Goal: Information Seeking & Learning: Learn about a topic

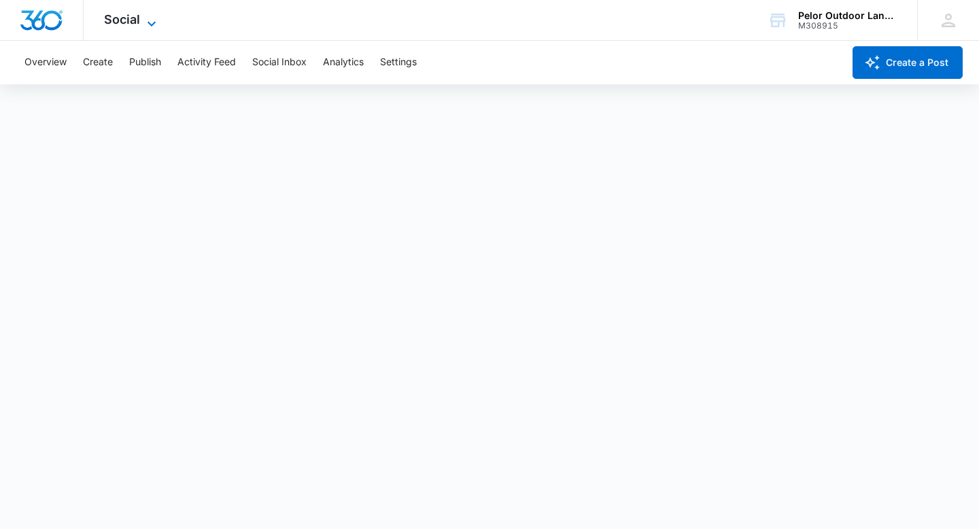
click at [118, 20] on span "Social" at bounding box center [122, 19] width 36 height 14
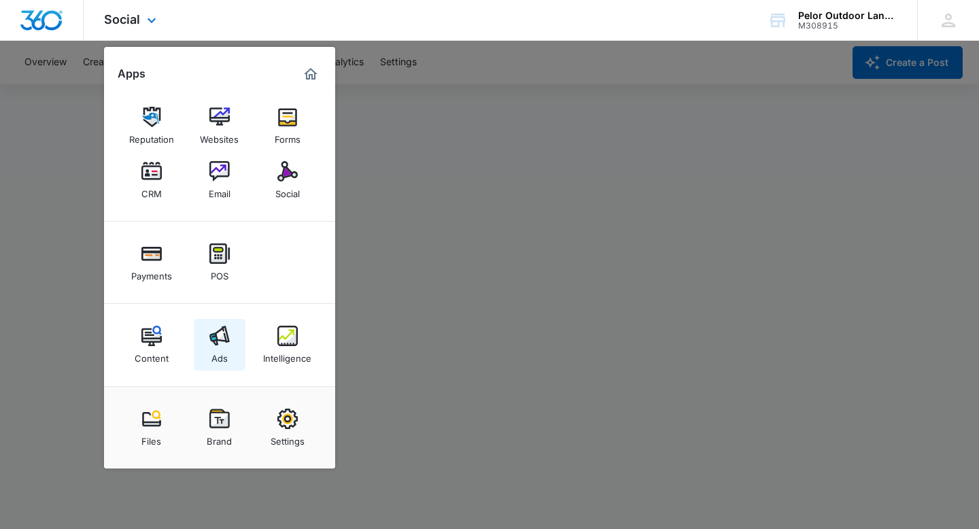
click at [225, 354] on div "Ads" at bounding box center [219, 355] width 16 height 18
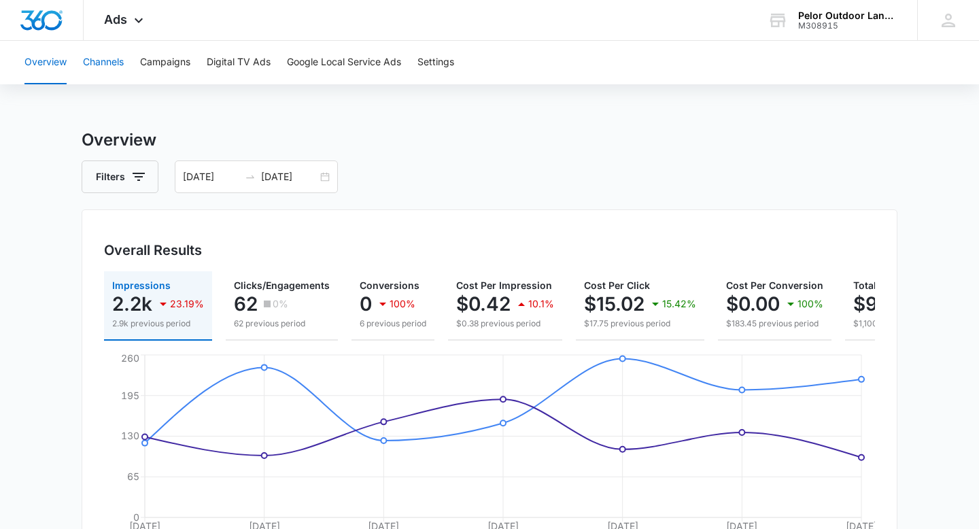
click at [111, 63] on button "Channels" at bounding box center [103, 63] width 41 height 44
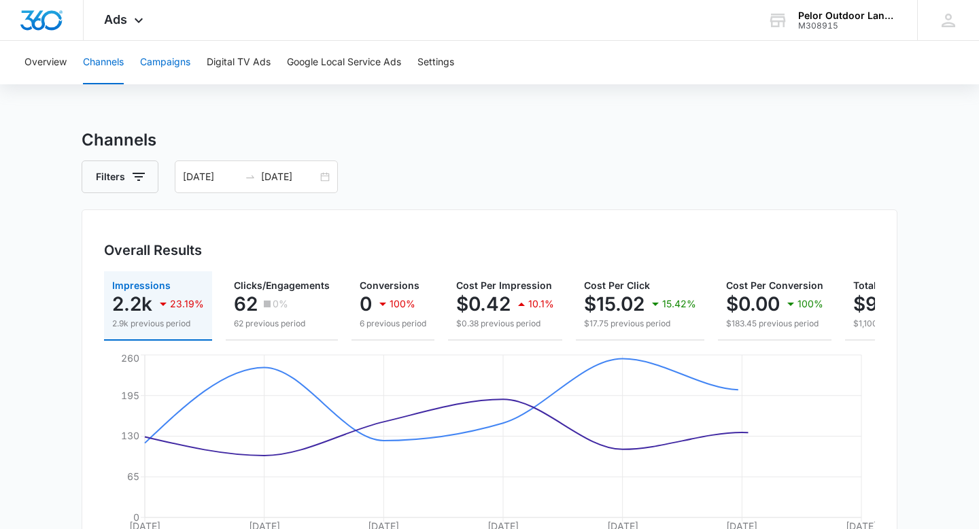
click at [184, 65] on button "Campaigns" at bounding box center [165, 63] width 50 height 44
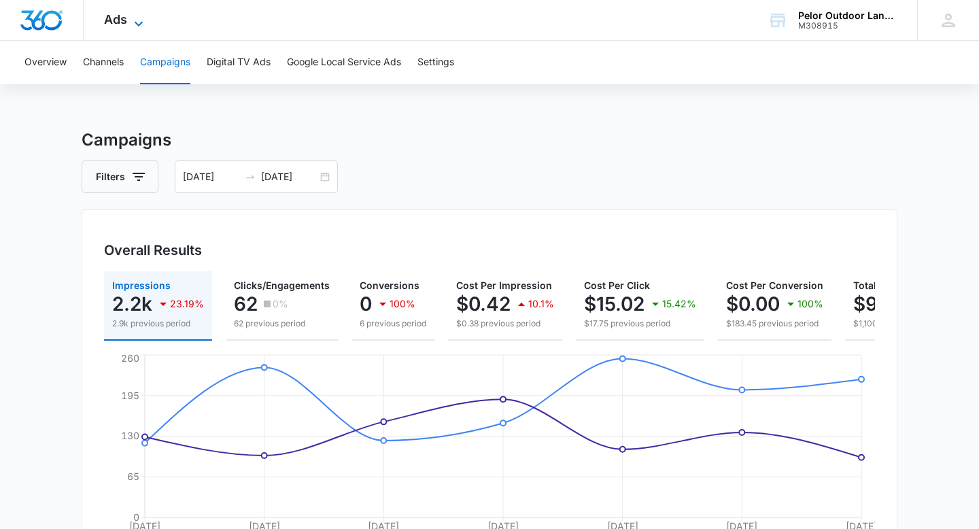
click at [123, 15] on span "Ads" at bounding box center [115, 19] width 23 height 14
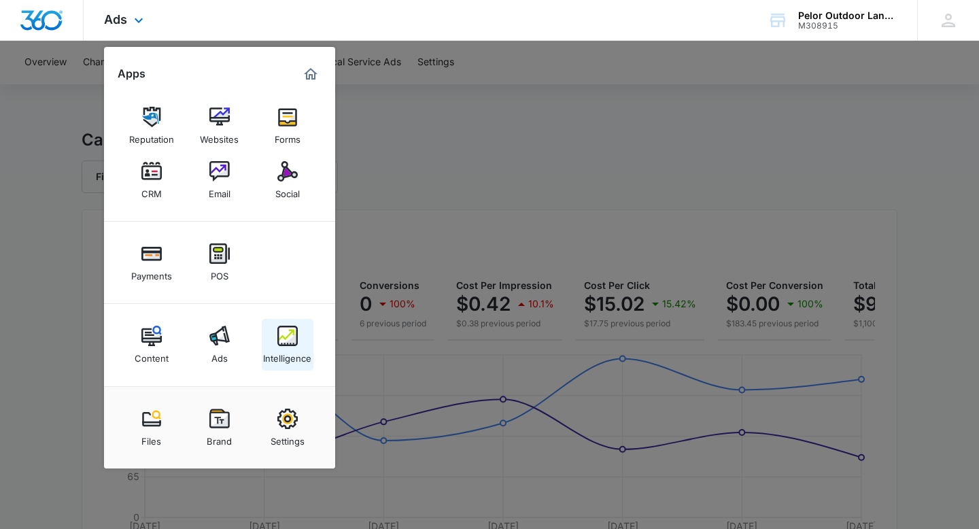
click at [289, 347] on div "Intelligence" at bounding box center [287, 355] width 48 height 18
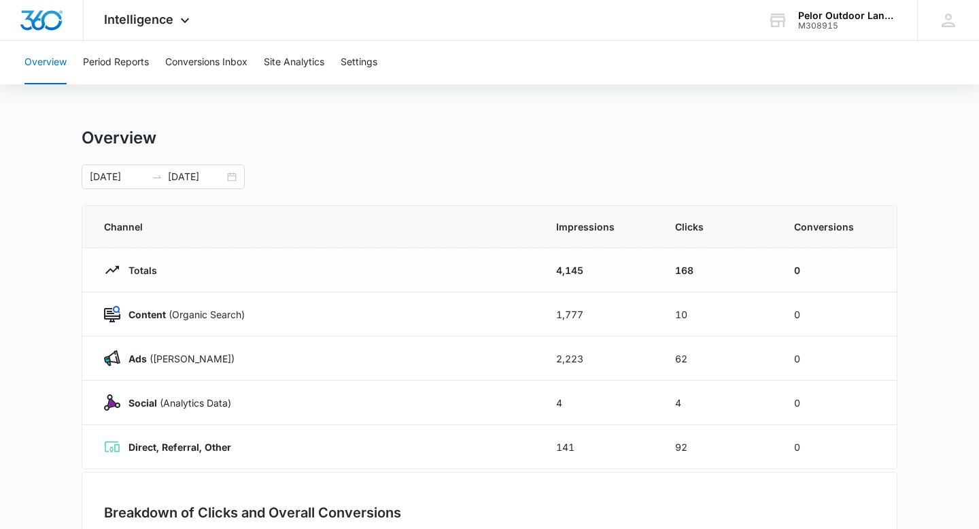
click at [159, 59] on div "Overview Period Reports Conversions Inbox Site Analytics Settings" at bounding box center [489, 63] width 946 height 44
click at [133, 67] on button "Period Reports" at bounding box center [116, 63] width 66 height 44
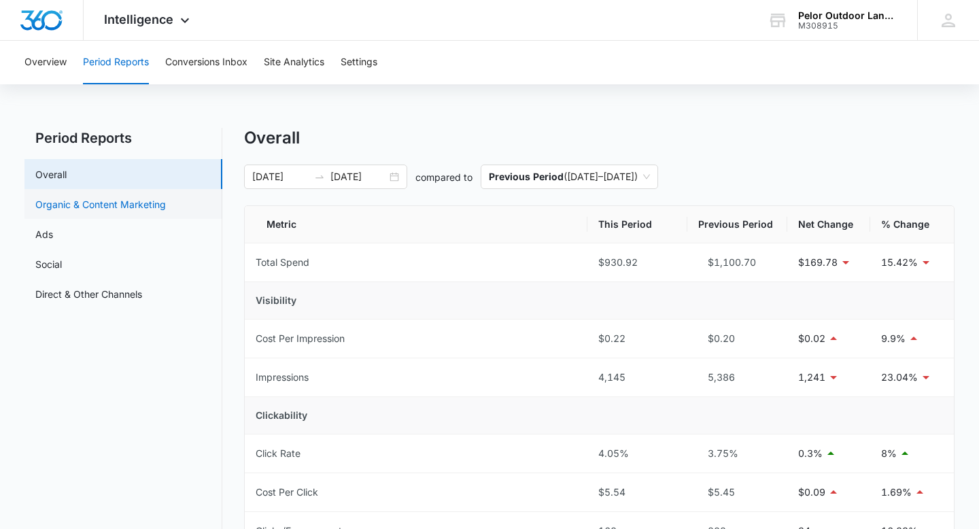
click at [73, 207] on link "Organic & Content Marketing" at bounding box center [100, 204] width 131 height 14
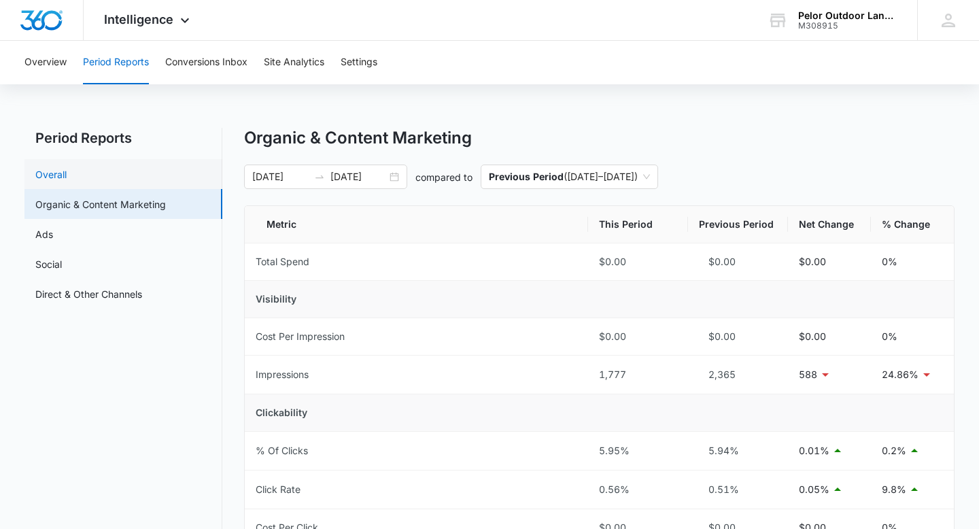
click at [67, 181] on link "Overall" at bounding box center [50, 174] width 31 height 14
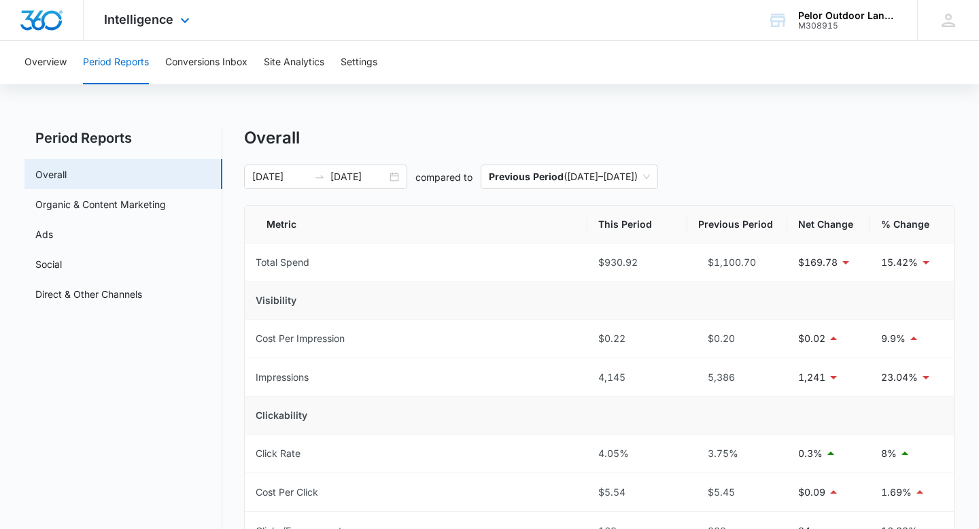
click at [141, 31] on div "Intelligence Apps Reputation Websites Forms CRM Email Social Payments POS Conte…" at bounding box center [149, 20] width 130 height 40
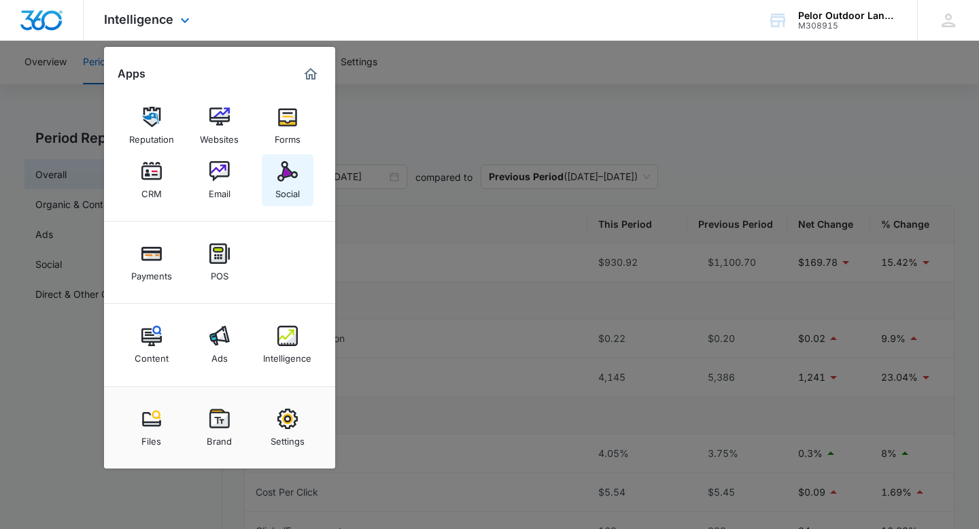
click at [295, 183] on div "Social" at bounding box center [287, 190] width 24 height 18
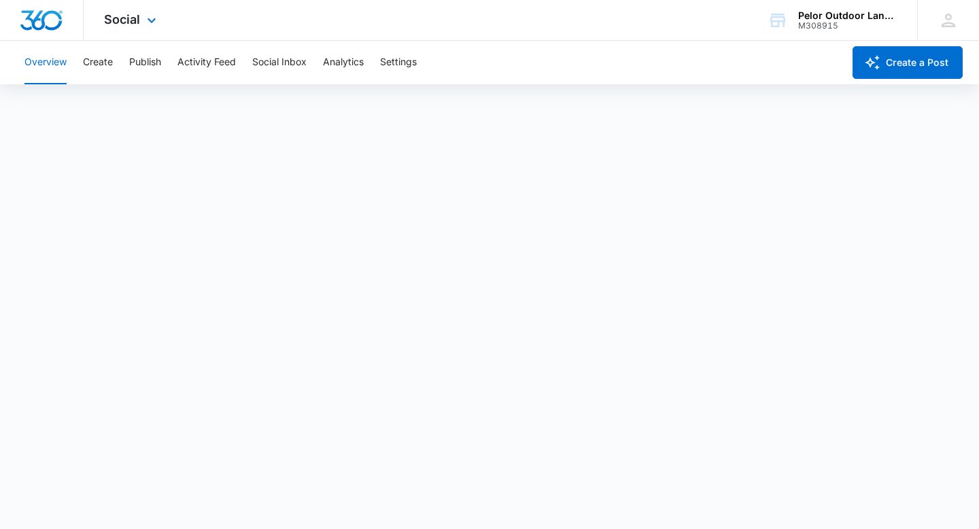
click at [129, 29] on div "Social Apps Reputation Websites Forms CRM Email Social Payments POS Content Ads…" at bounding box center [132, 20] width 97 height 40
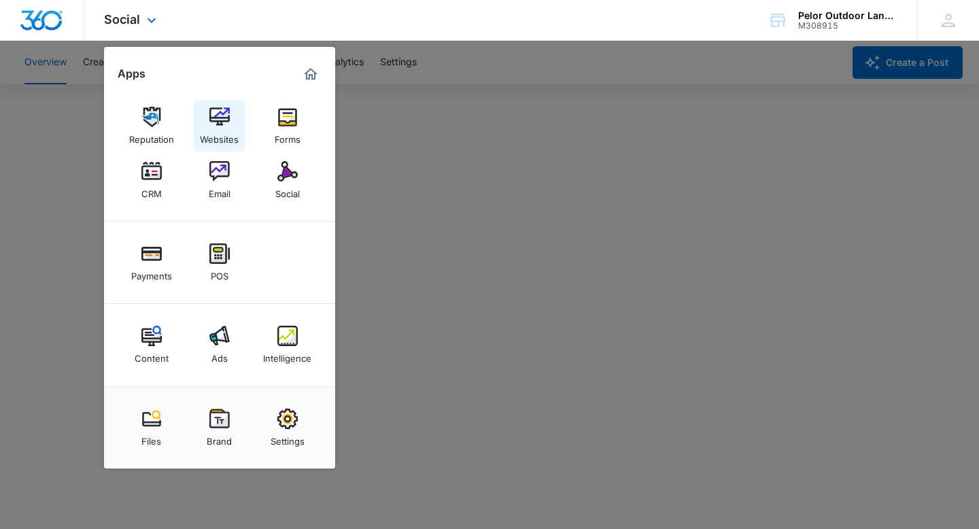
click at [208, 131] on div "Websites" at bounding box center [219, 136] width 39 height 18
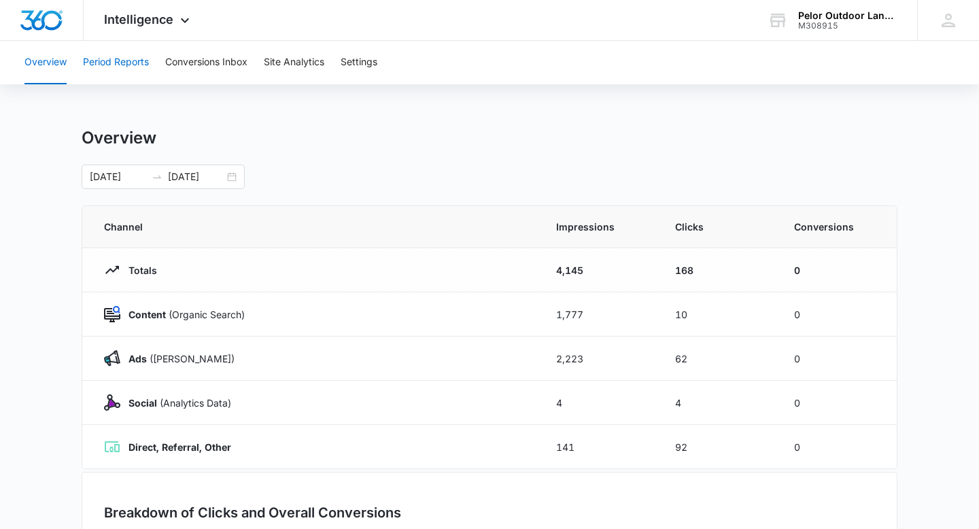
click at [141, 69] on button "Period Reports" at bounding box center [116, 63] width 66 height 44
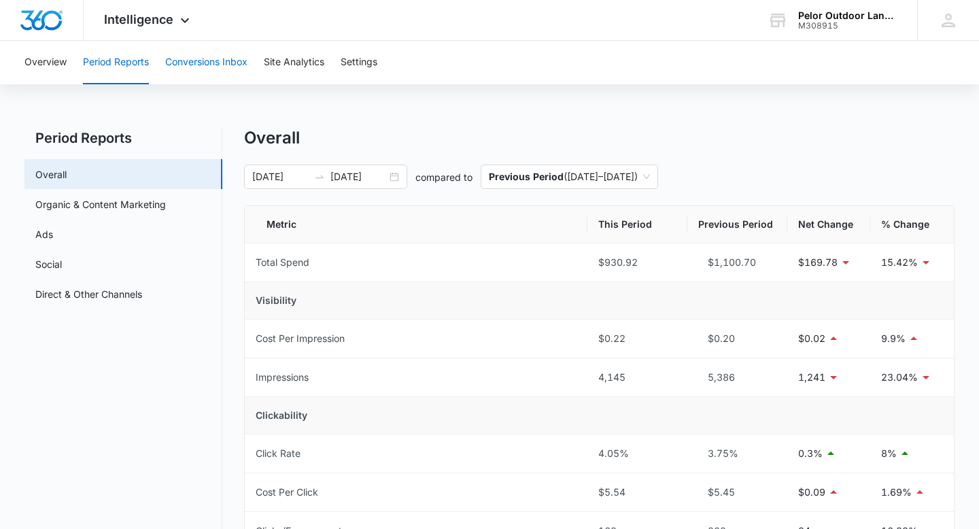
click at [207, 59] on button "Conversions Inbox" at bounding box center [206, 63] width 82 height 44
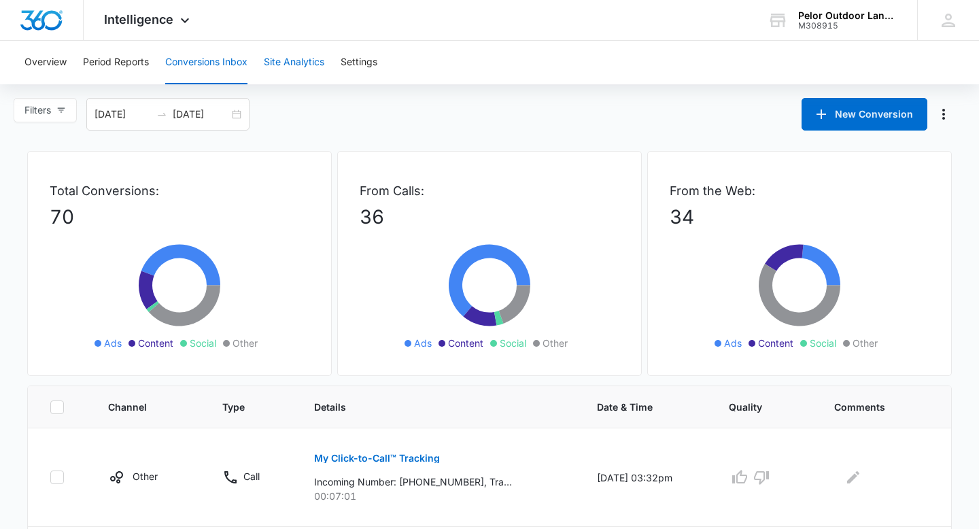
click at [307, 65] on button "Site Analytics" at bounding box center [294, 63] width 60 height 44
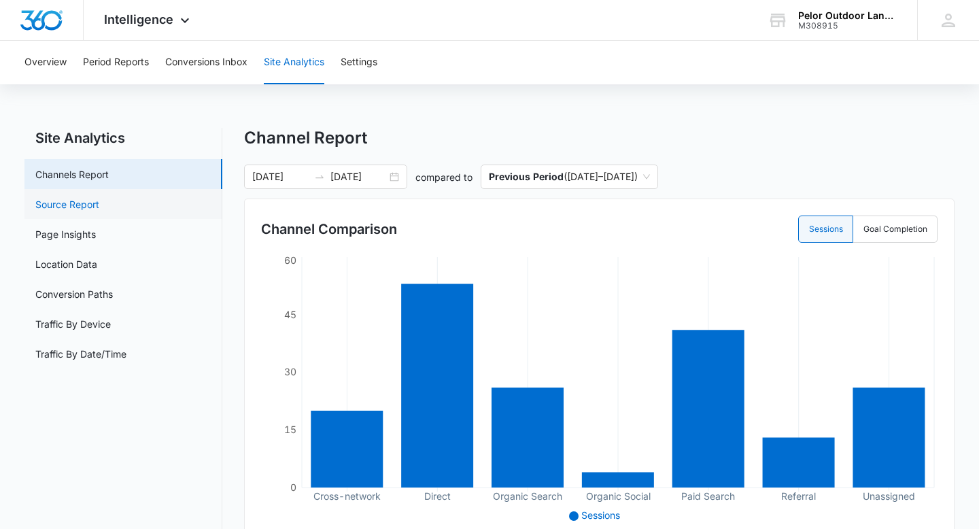
click at [80, 209] on link "Source Report" at bounding box center [67, 204] width 64 height 14
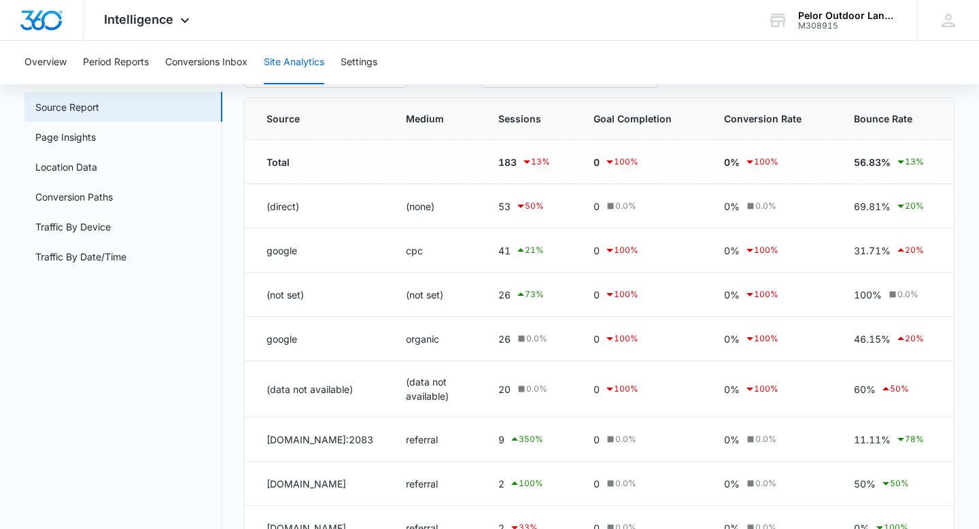
scroll to position [99, 0]
click at [371, 60] on button "Settings" at bounding box center [359, 63] width 37 height 44
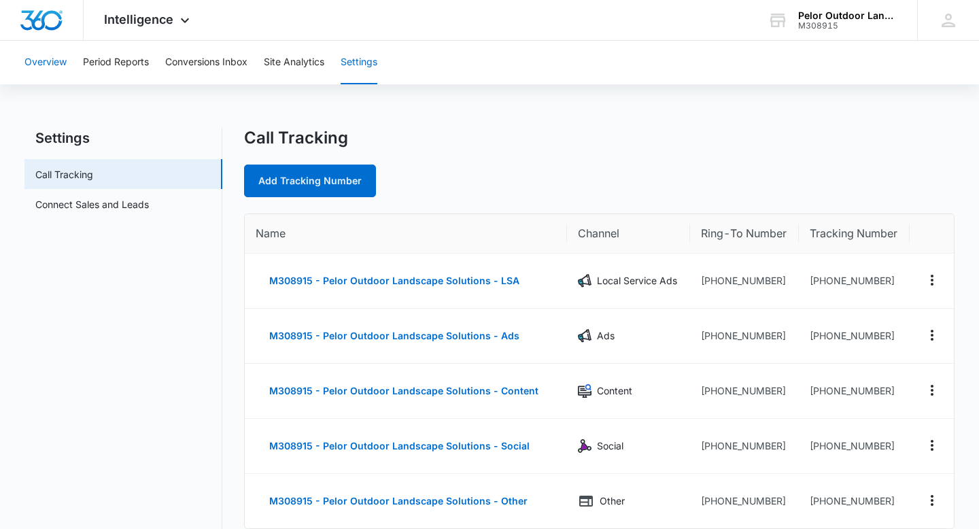
click at [44, 62] on button "Overview" at bounding box center [45, 63] width 42 height 44
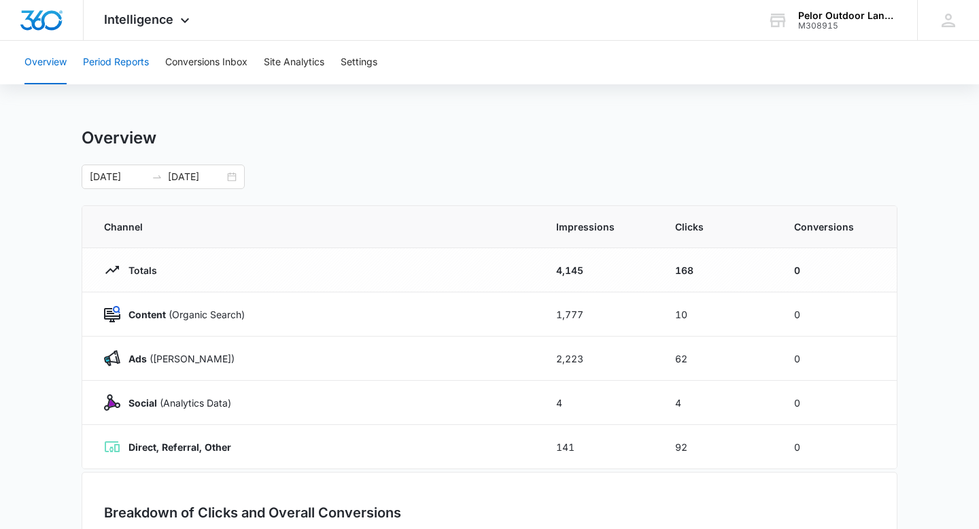
click at [143, 67] on button "Period Reports" at bounding box center [116, 63] width 66 height 44
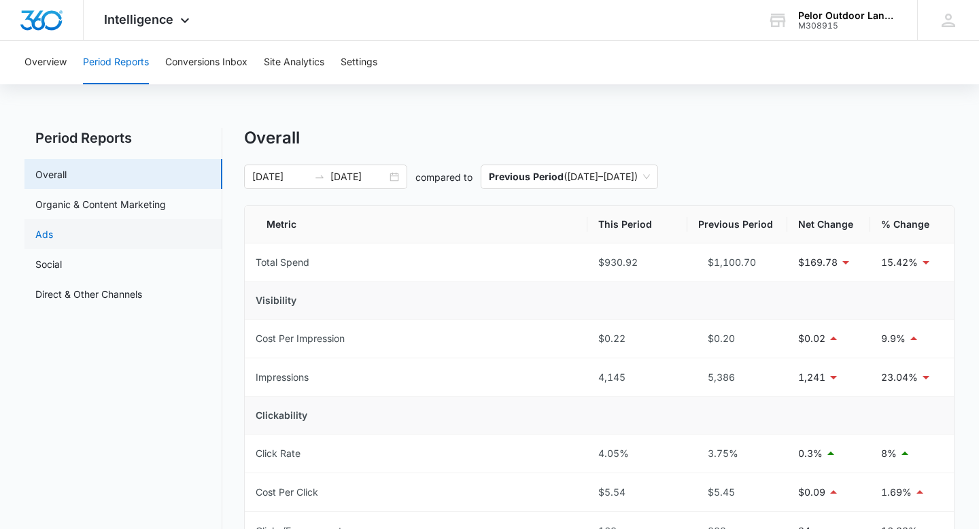
click at [48, 234] on link "Ads" at bounding box center [44, 234] width 18 height 14
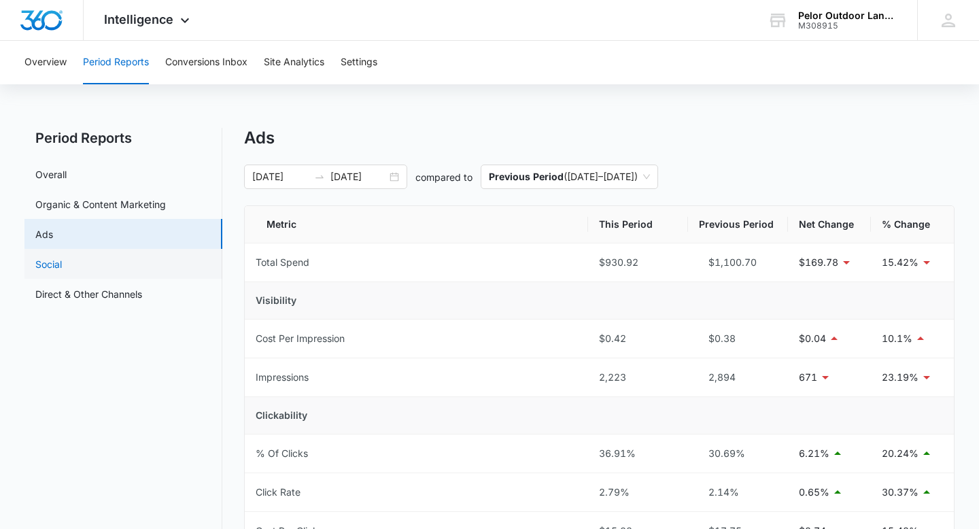
click at [52, 264] on link "Social" at bounding box center [48, 264] width 27 height 14
